Goal: Information Seeking & Learning: Learn about a topic

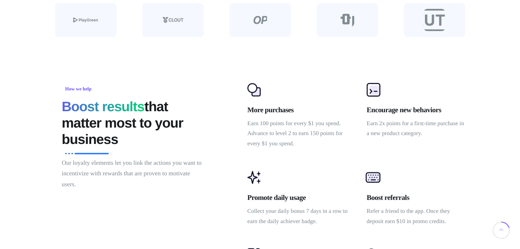
scroll to position [419, 0]
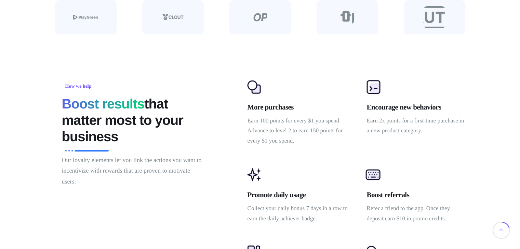
drag, startPoint x: 265, startPoint y: 140, endPoint x: 189, endPoint y: 140, distance: 75.8
click at [189, 140] on div "How we help Boost results that matter most to your business Our loyalty element…" at bounding box center [264, 195] width 424 height 247
click at [20, 101] on div "How we help Boost results that matter most to your business Our loyalty element…" at bounding box center [263, 195] width 520 height 247
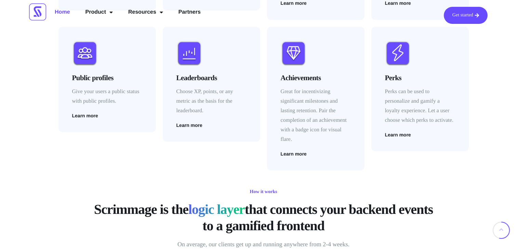
scroll to position [1103, 0]
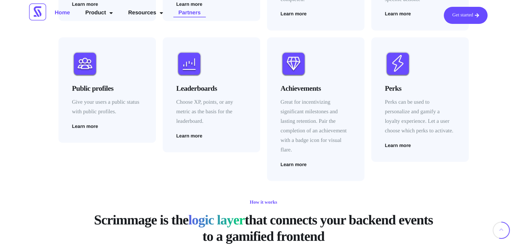
click at [201, 10] on link "Partners" at bounding box center [189, 13] width 32 height 12
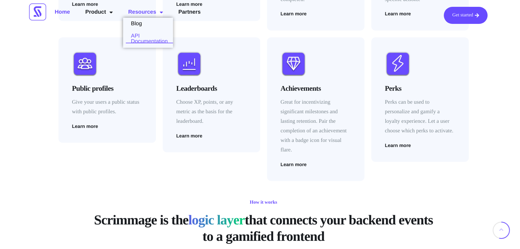
click at [154, 37] on link "API Documentation" at bounding box center [148, 38] width 50 height 11
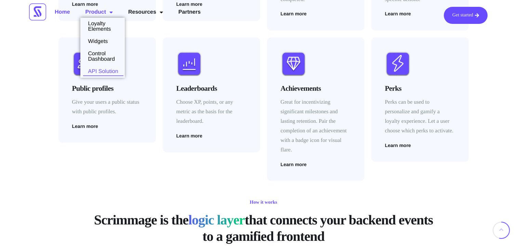
click at [111, 69] on link "API Solution" at bounding box center [101, 71] width 43 height 5
